Goal: Communication & Community: Answer question/provide support

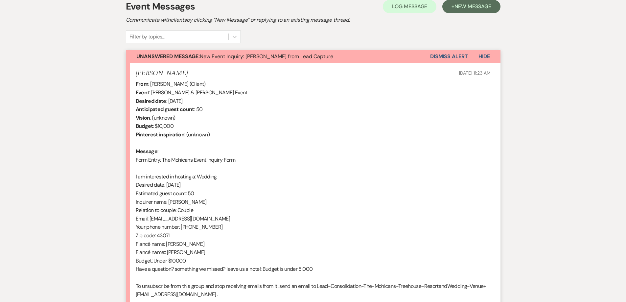
scroll to position [143, 0]
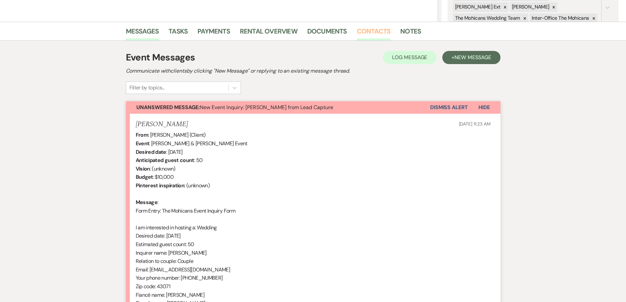
click at [361, 32] on link "Contacts" at bounding box center [374, 33] width 34 height 14
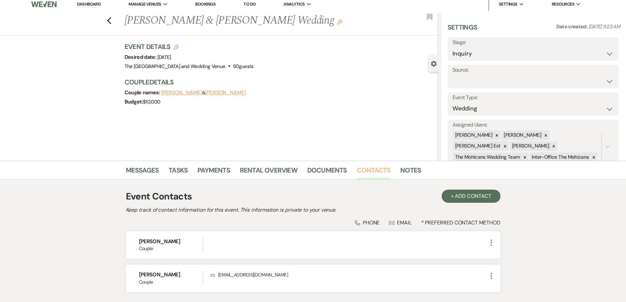
scroll to position [53, 0]
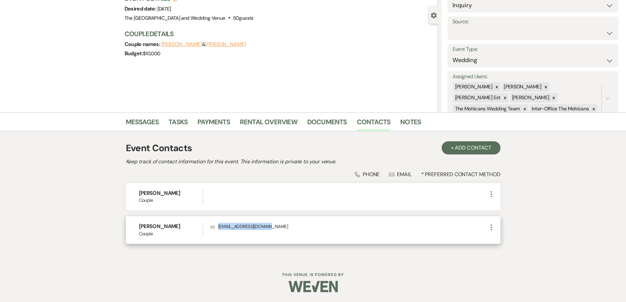
drag, startPoint x: 272, startPoint y: 226, endPoint x: 214, endPoint y: 228, distance: 57.6
click at [214, 228] on p "Envelope [EMAIL_ADDRESS][DOMAIN_NAME]" at bounding box center [349, 226] width 276 height 7
copy p "[EMAIL_ADDRESS][DOMAIN_NAME]"
click at [143, 118] on link "Messages" at bounding box center [142, 124] width 33 height 14
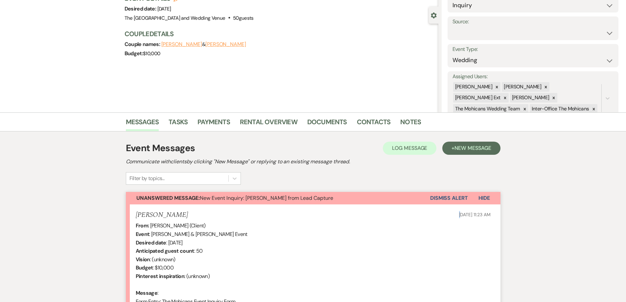
click at [459, 211] on p "[DATE] 11:23 AM" at bounding box center [475, 214] width 32 height 7
click at [443, 199] on button "Dismiss Alert" at bounding box center [449, 198] width 38 height 12
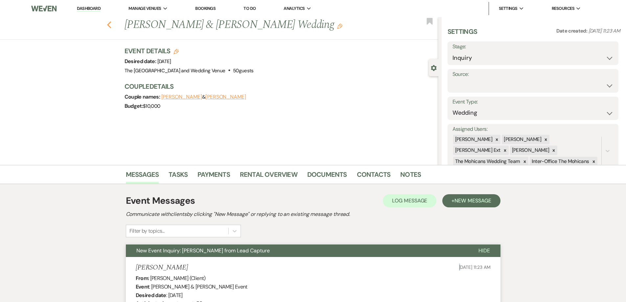
click at [112, 26] on icon "Previous" at bounding box center [109, 25] width 5 height 8
